Goal: Task Accomplishment & Management: Use online tool/utility

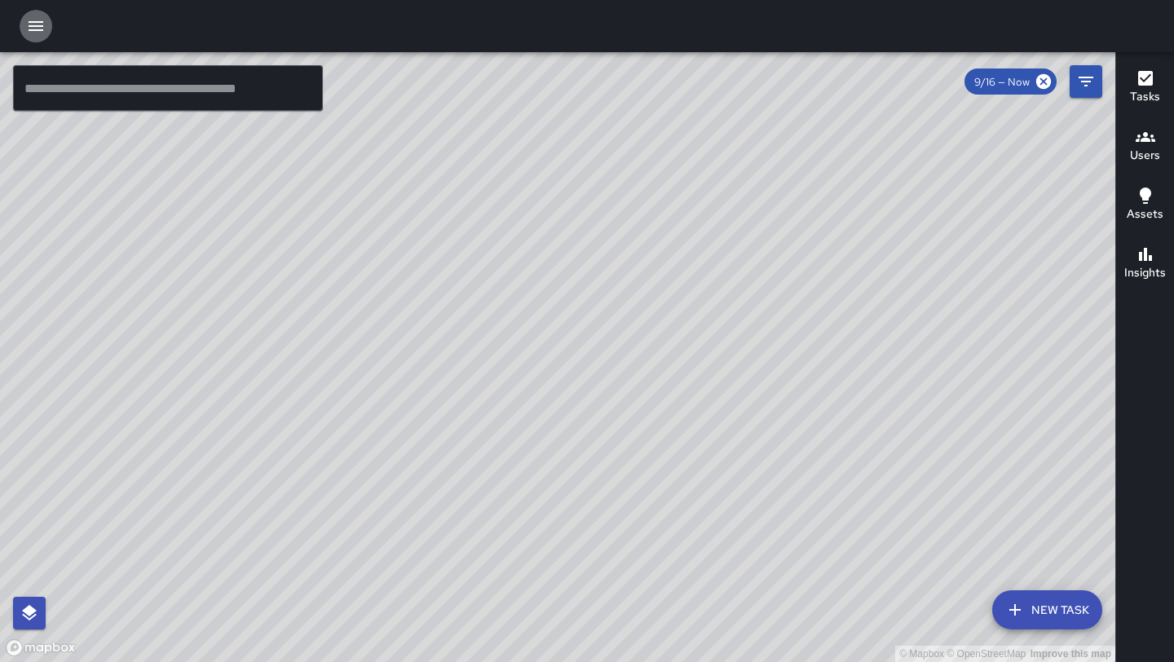
click at [37, 17] on icon "button" at bounding box center [36, 26] width 20 height 20
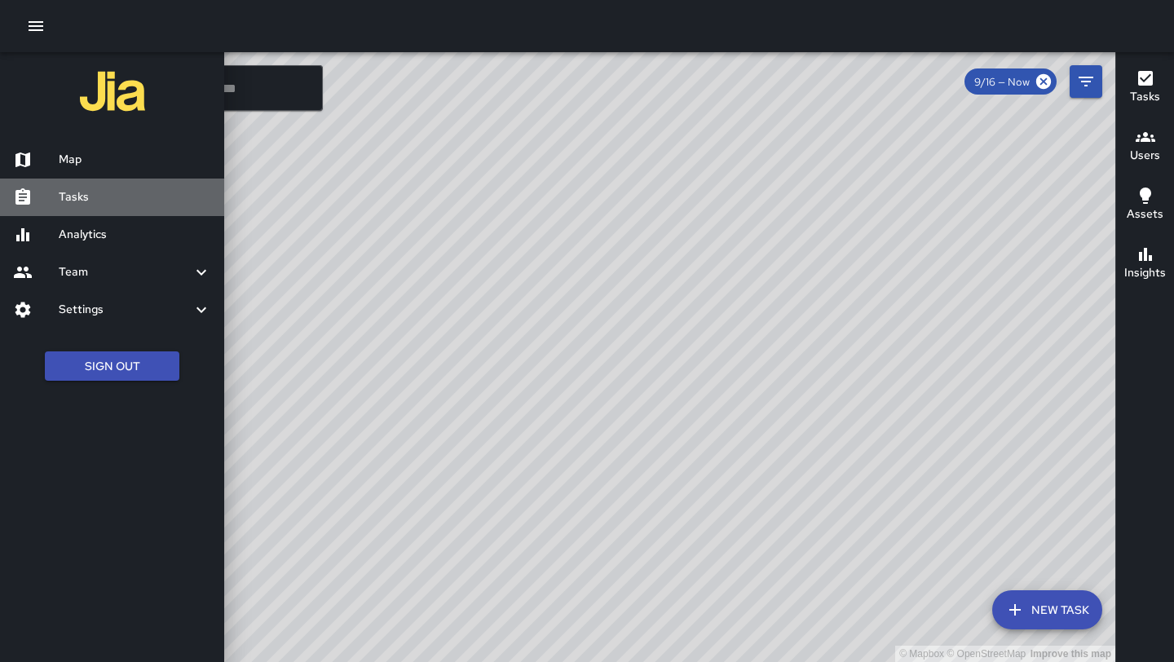
click at [104, 196] on h6 "Tasks" at bounding box center [135, 197] width 152 height 18
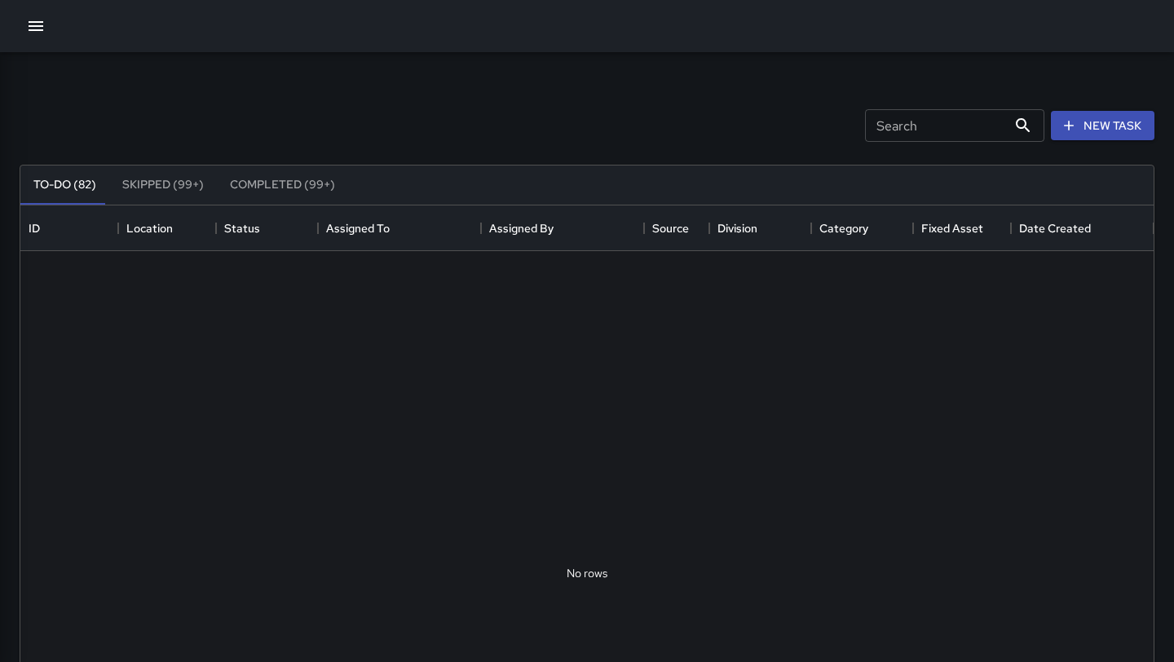
scroll to position [690, 1133]
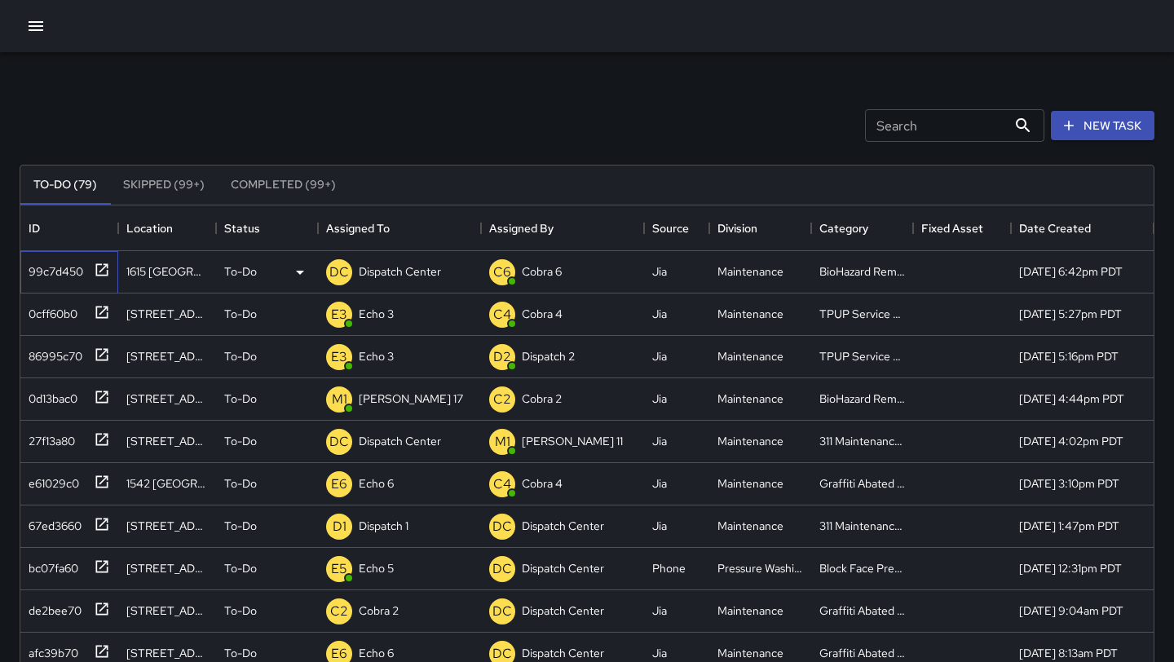
click at [109, 271] on icon at bounding box center [102, 270] width 16 height 16
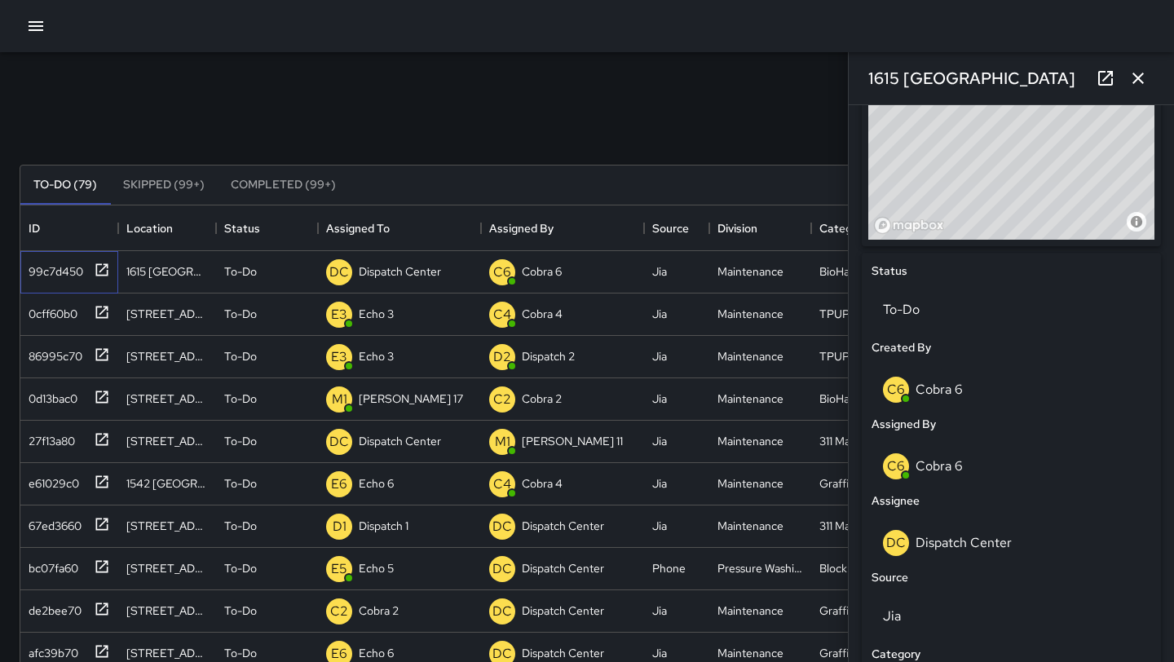
scroll to position [477, 0]
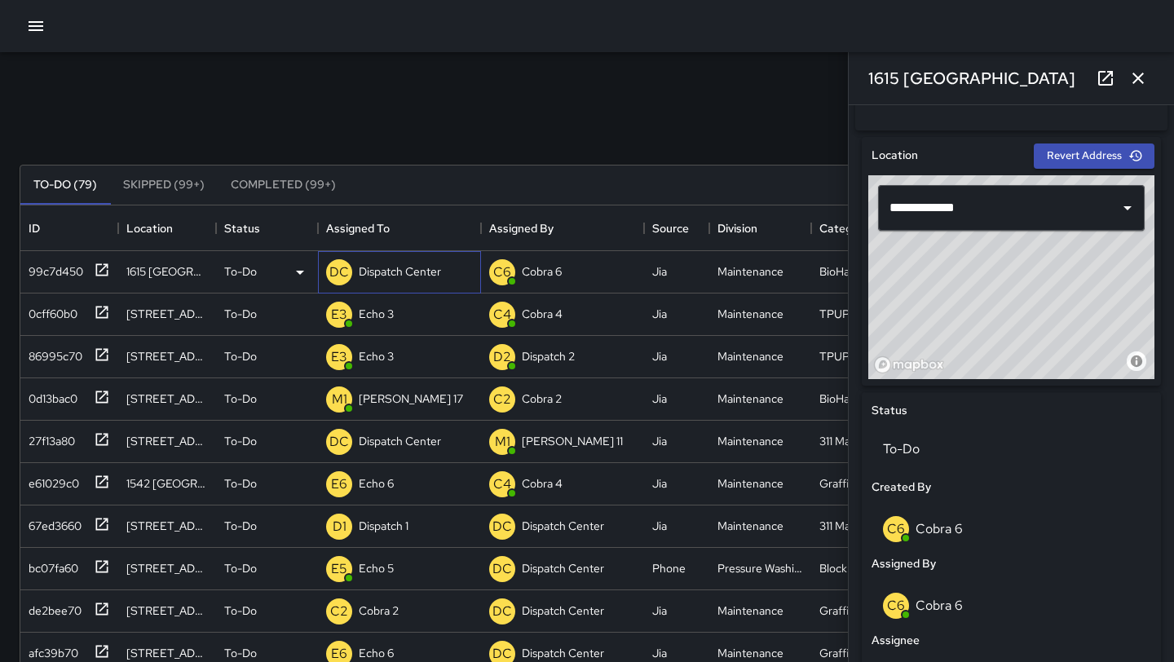
click at [417, 281] on div "Dispatch Center" at bounding box center [399, 271] width 89 height 23
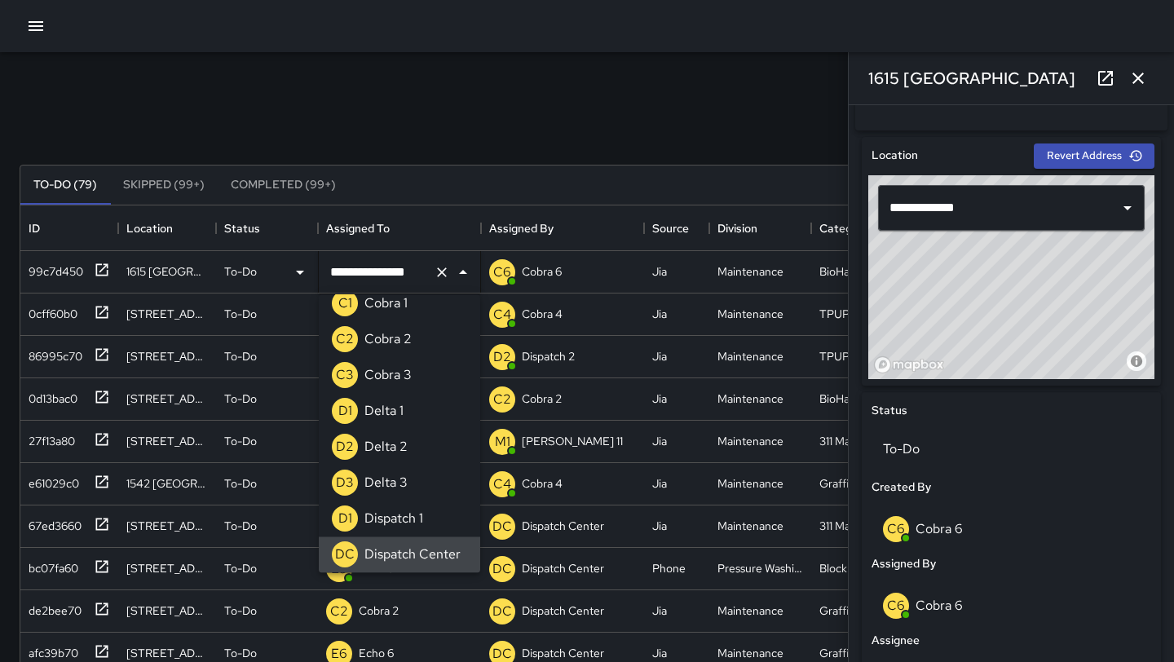
click at [444, 277] on icon "Clear" at bounding box center [442, 272] width 16 height 16
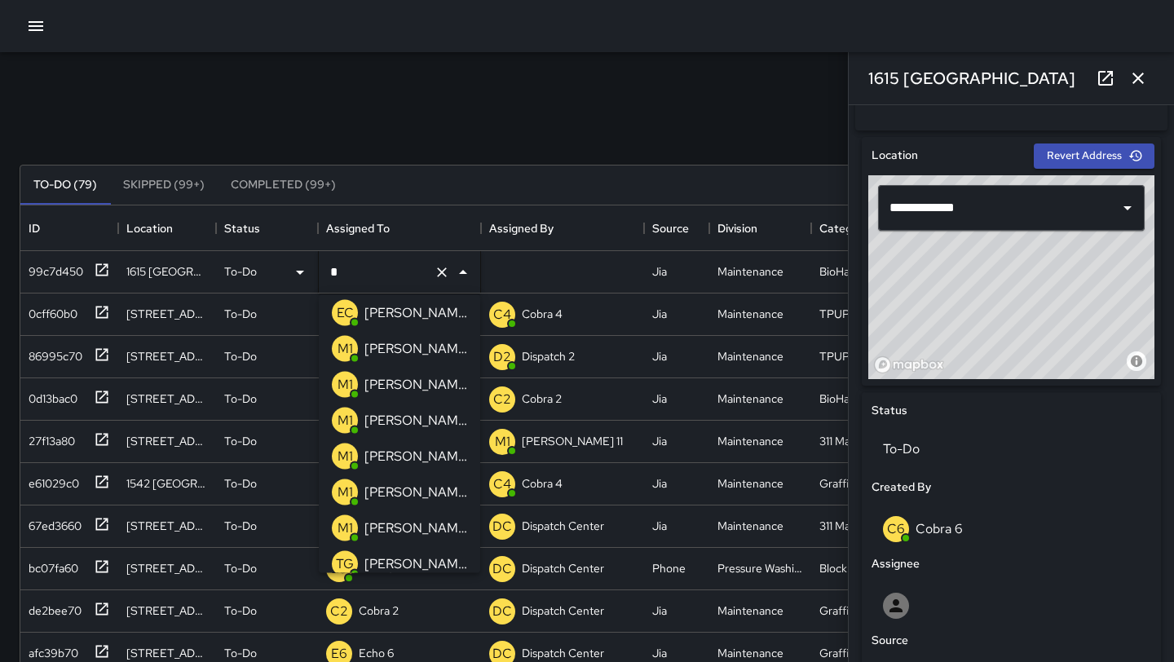
scroll to position [0, 0]
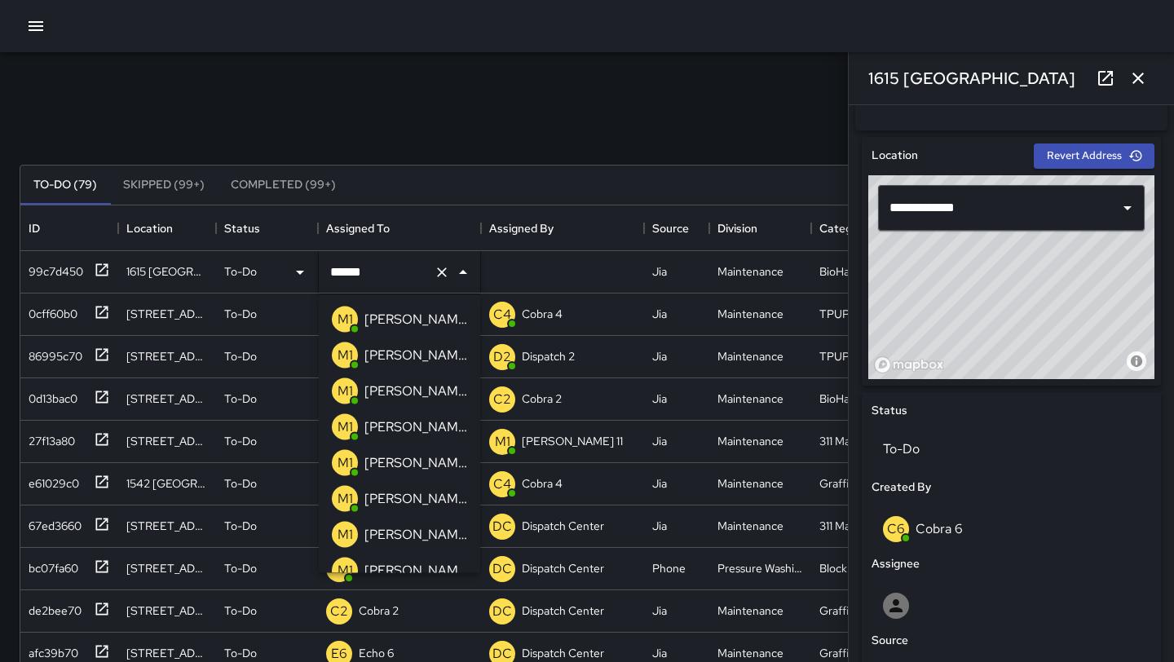
type input "*******"
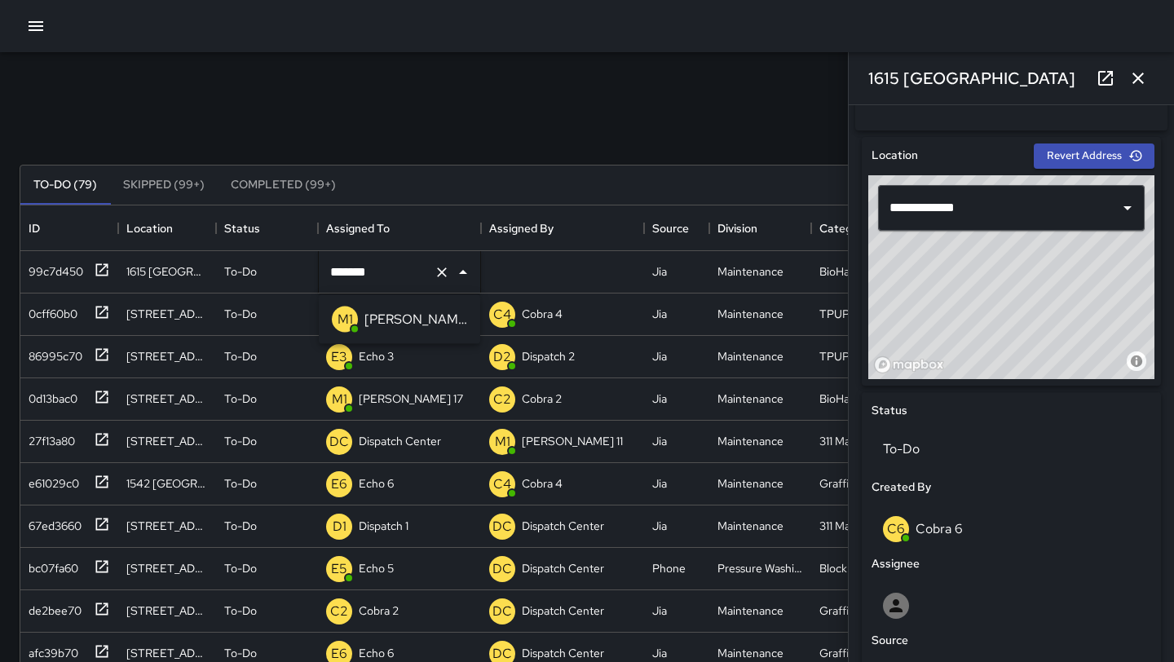
click at [437, 309] on li "M1 [PERSON_NAME] 17" at bounding box center [399, 320] width 161 height 36
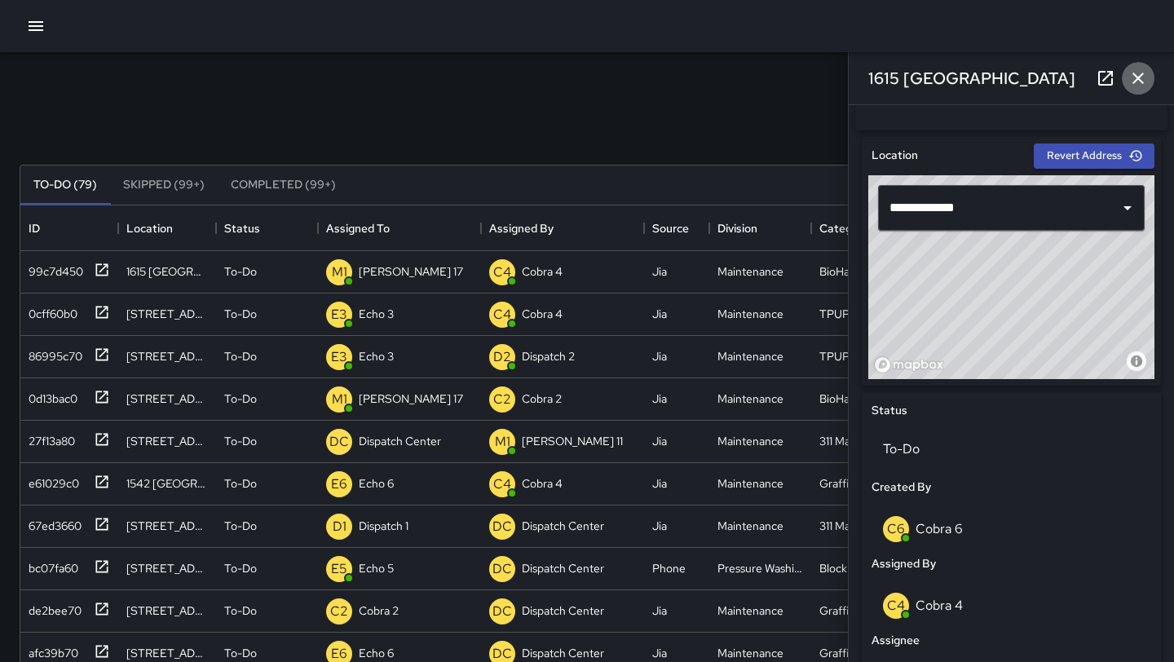
click at [1134, 81] on icon "button" at bounding box center [1137, 78] width 11 height 11
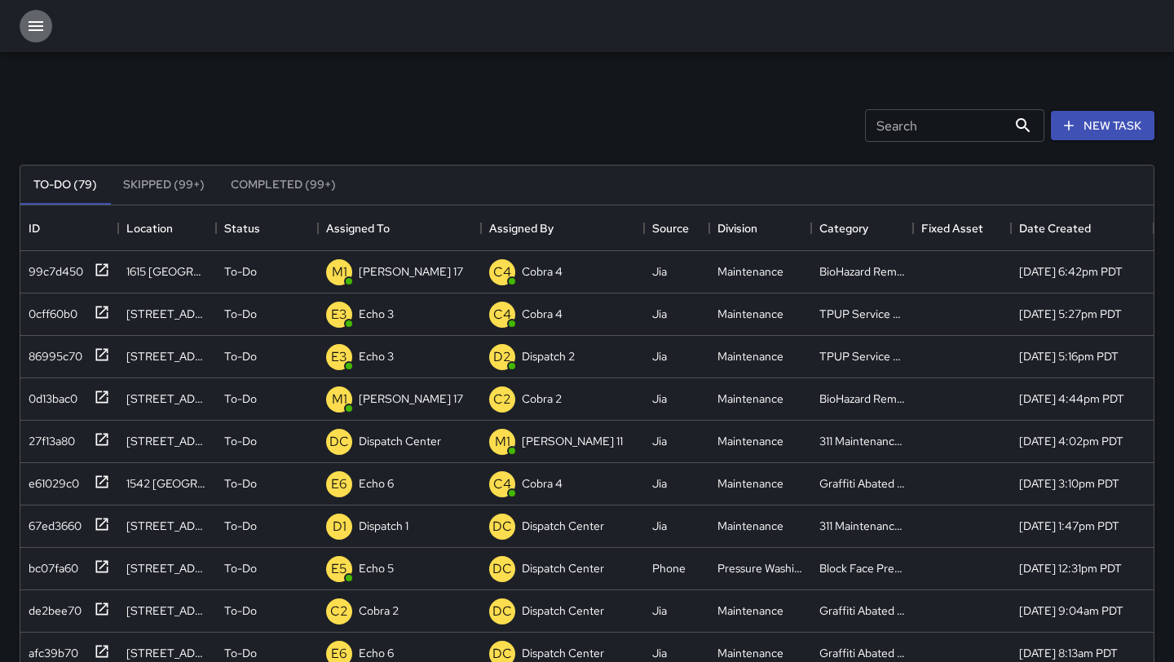
click at [38, 26] on icon "button" at bounding box center [36, 26] width 15 height 10
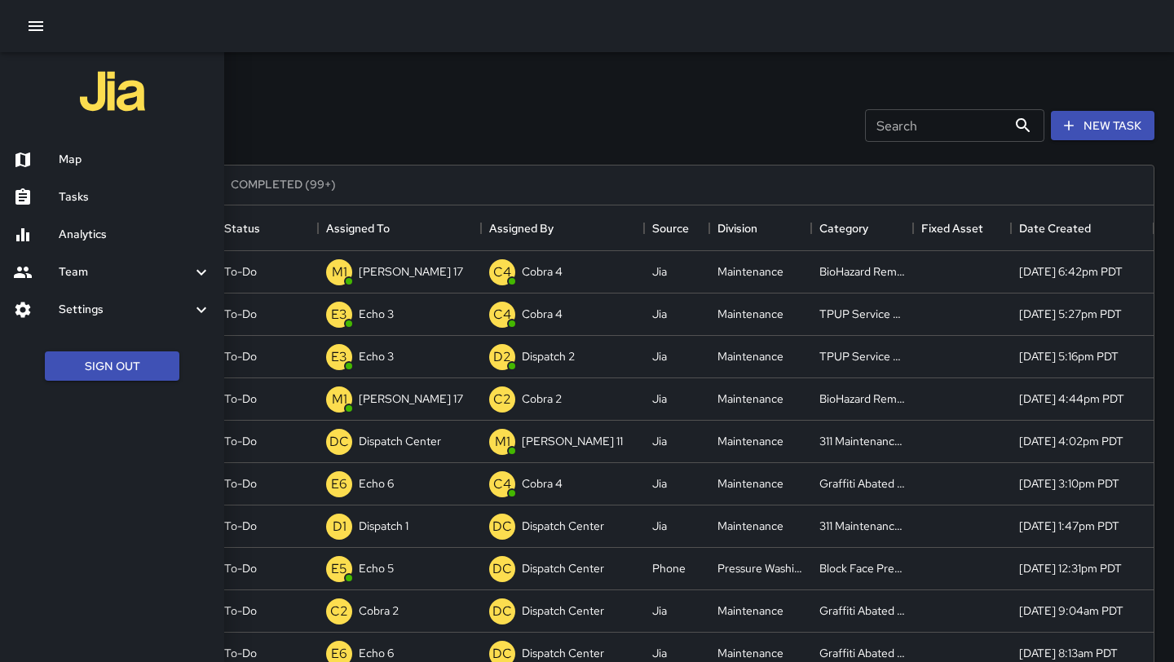
click at [82, 165] on h6 "Map" at bounding box center [135, 160] width 152 height 18
